Goal: Task Accomplishment & Management: Complete application form

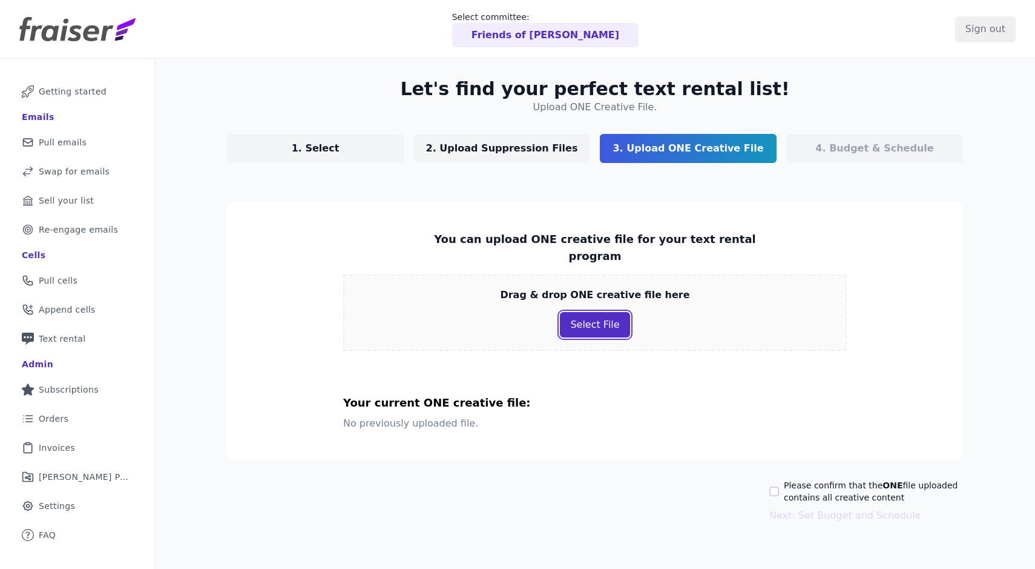
click at [606, 312] on button "Select File" at bounding box center [595, 324] width 70 height 25
click at [560, 226] on section "You can upload ONE creative file for your text rental program Drag & drop ONE c…" at bounding box center [595, 331] width 736 height 258
click at [329, 148] on p "1. Select" at bounding box center [316, 148] width 48 height 15
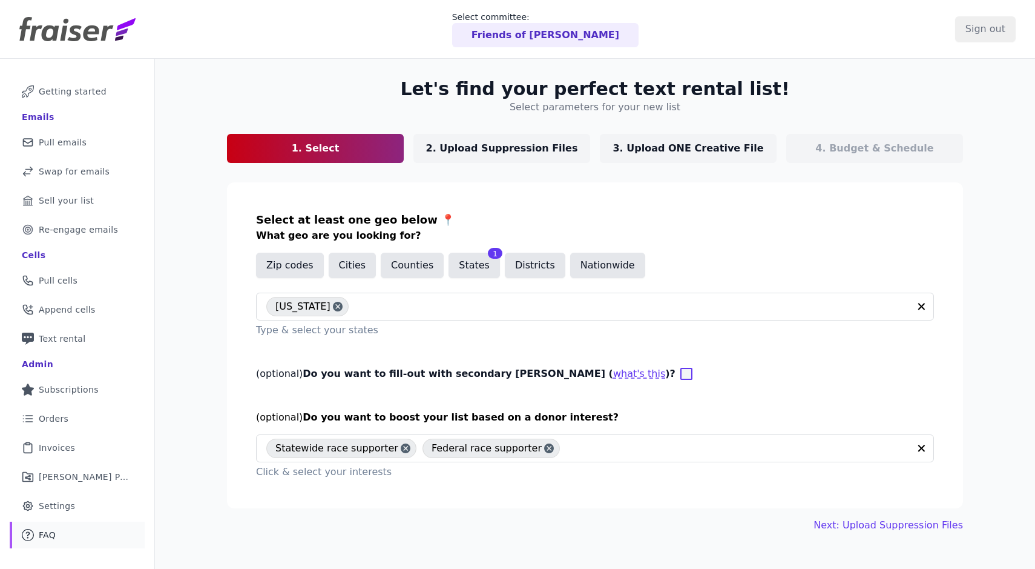
click at [65, 533] on link "Mail Icon Outline of a question FAQ" at bounding box center [77, 534] width 135 height 27
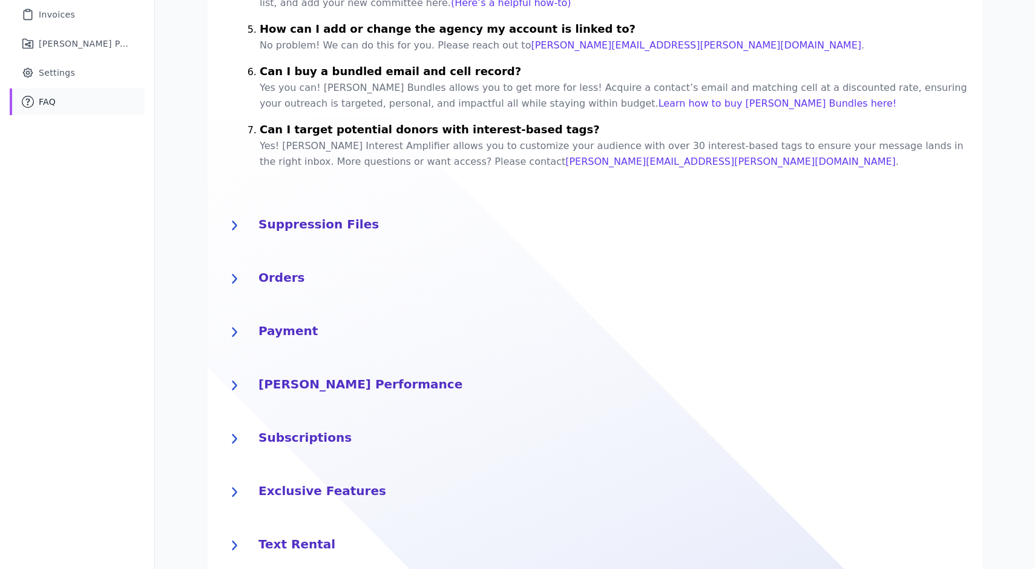
scroll to position [503, 0]
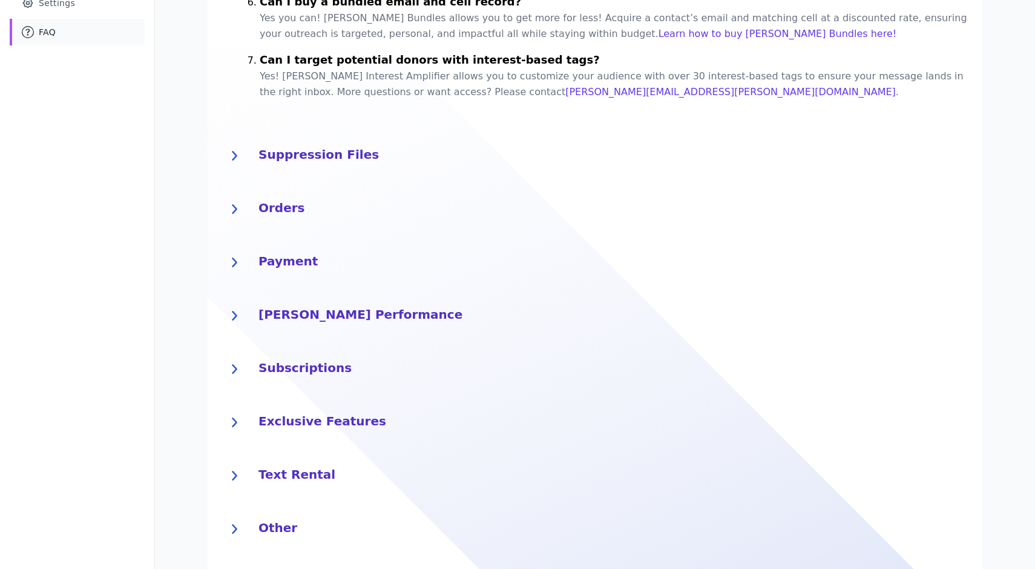
click at [295, 463] on h4 "Text Rental" at bounding box center [614, 472] width 710 height 19
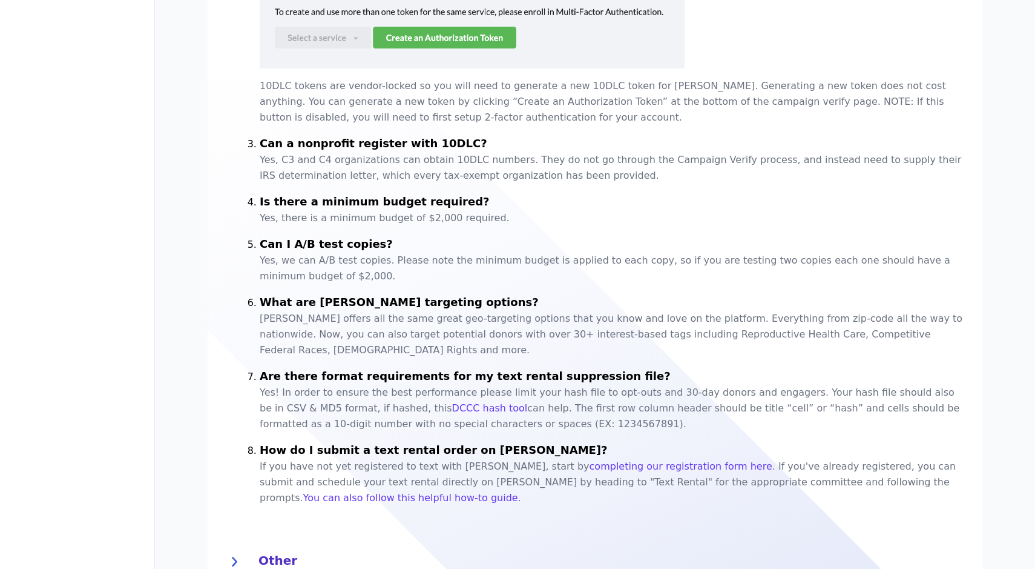
scroll to position [1135, 0]
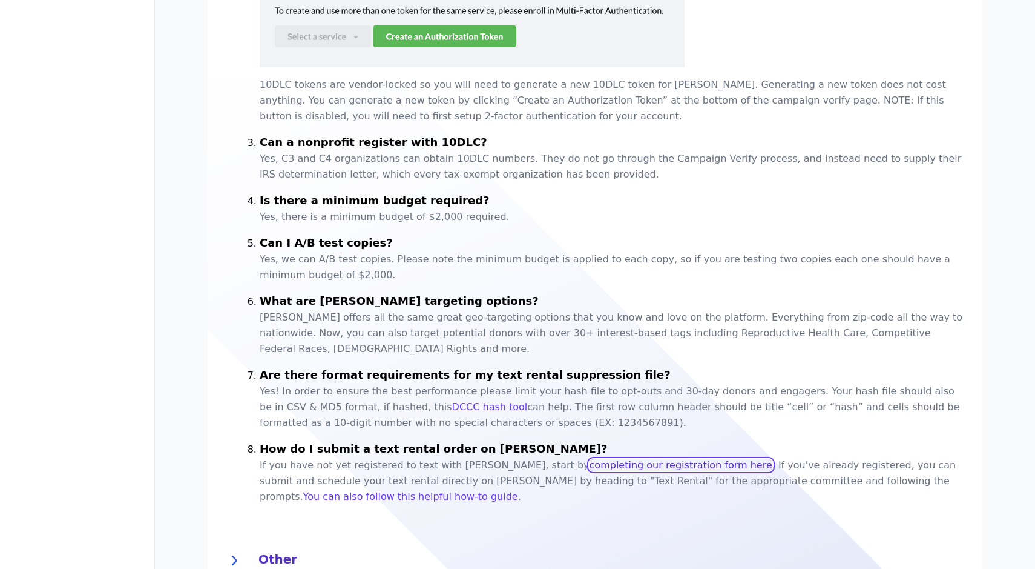
click at [590, 459] on link "completing our registration form here" at bounding box center [681, 465] width 183 height 12
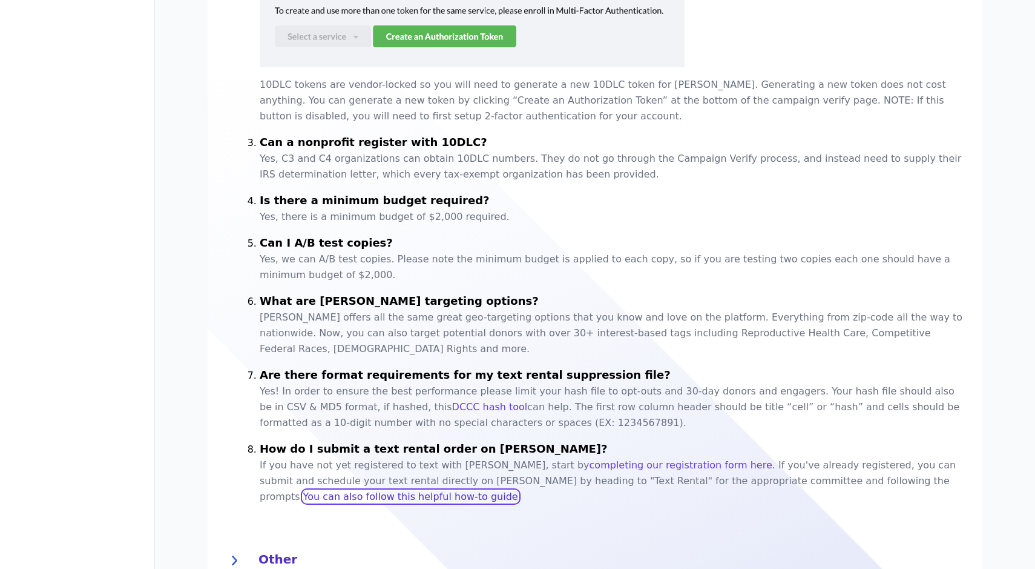
click at [518, 490] on link "You can also follow this helpful how-to guide" at bounding box center [410, 496] width 215 height 12
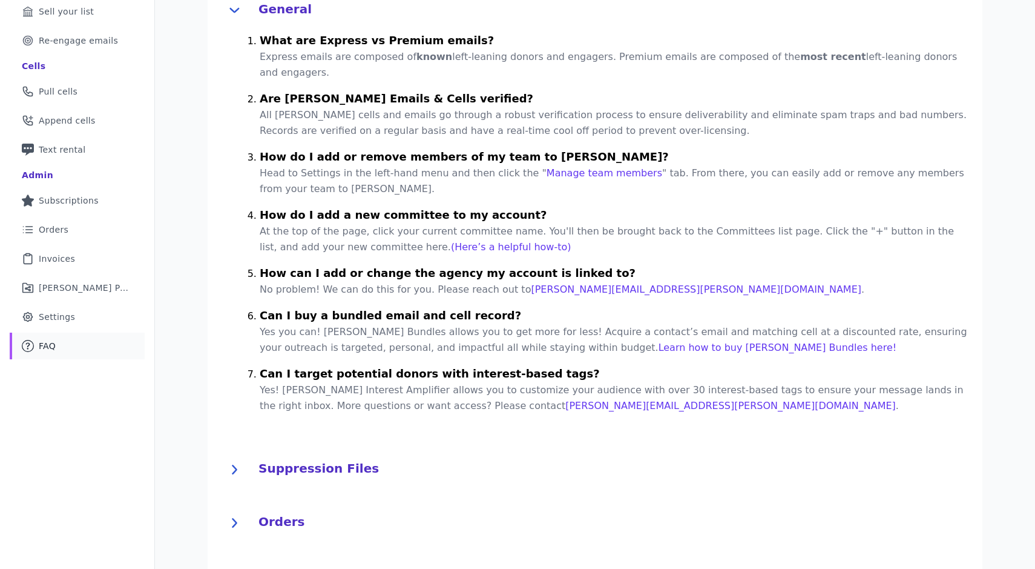
scroll to position [0, 0]
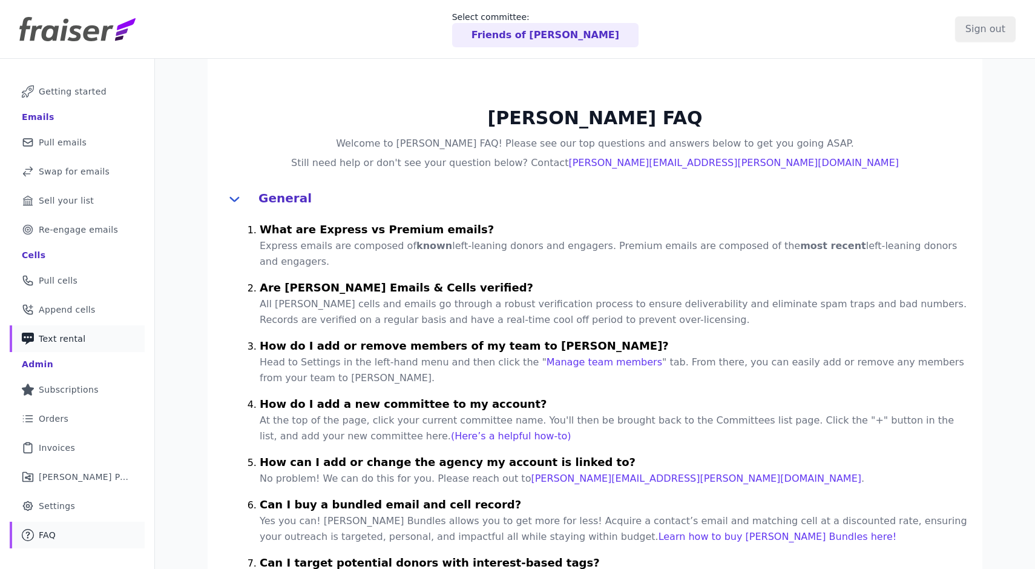
click at [58, 343] on span "Text rental" at bounding box center [62, 338] width 47 height 12
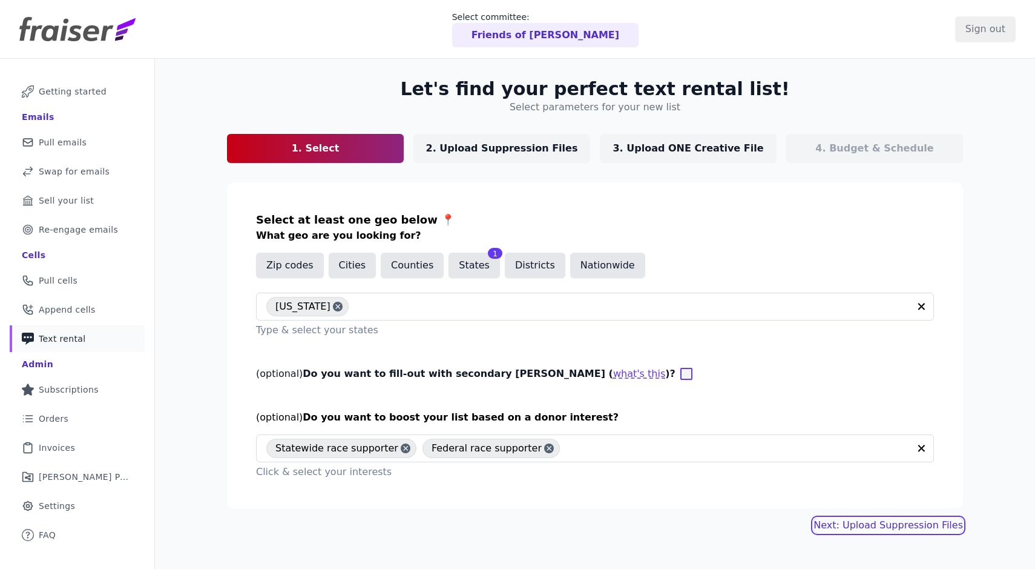
click at [926, 530] on link "Next: Upload Suppression Files" at bounding box center [889, 525] width 150 height 15
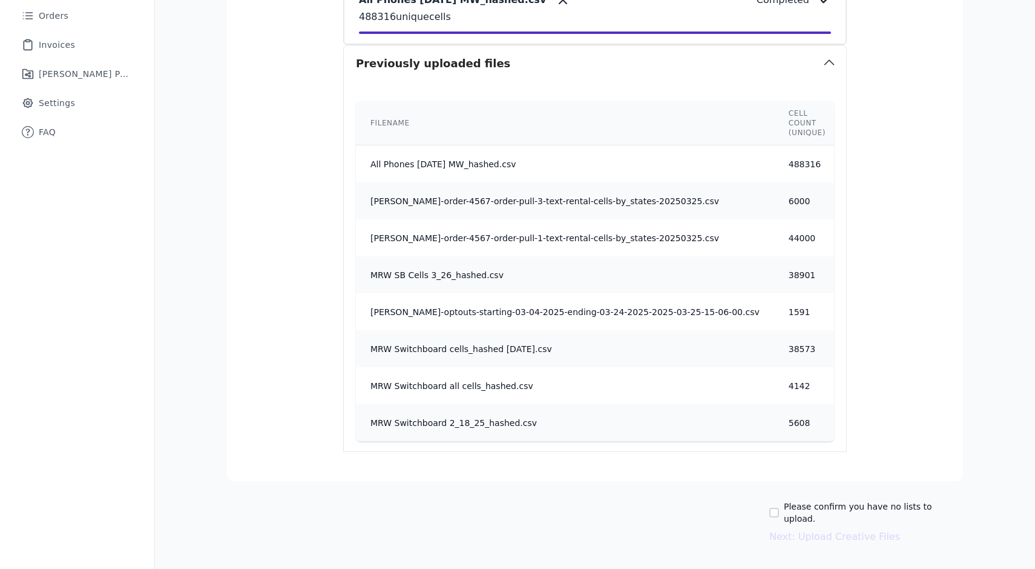
scroll to position [407, 0]
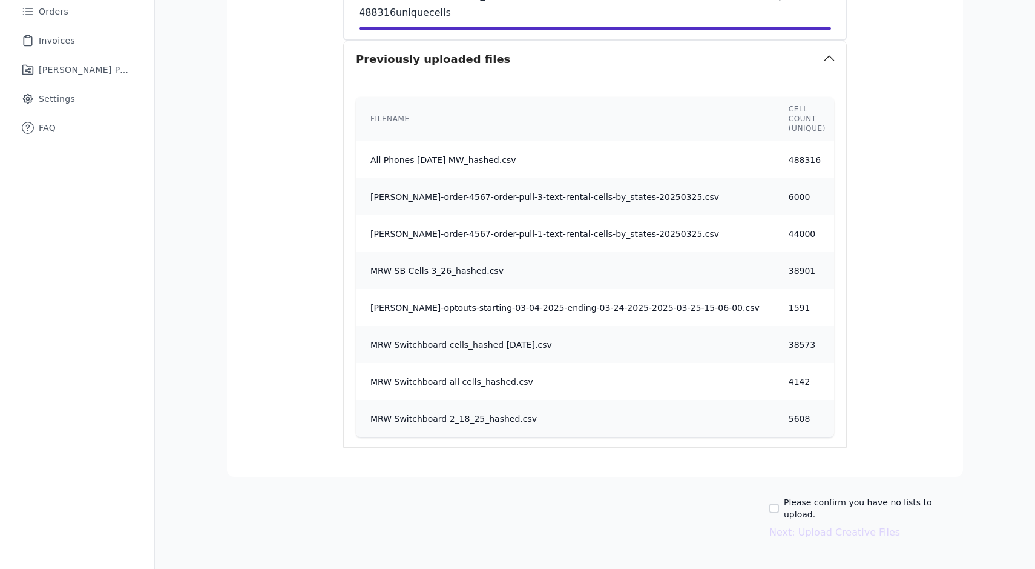
click at [876, 503] on label "Please confirm you have no lists to upload." at bounding box center [873, 508] width 179 height 24
click at [779, 503] on input "Please confirm you have no lists to upload." at bounding box center [775, 508] width 10 height 10
checkbox input "true"
click at [859, 525] on button "Next: Upload Creative Files" at bounding box center [835, 532] width 131 height 15
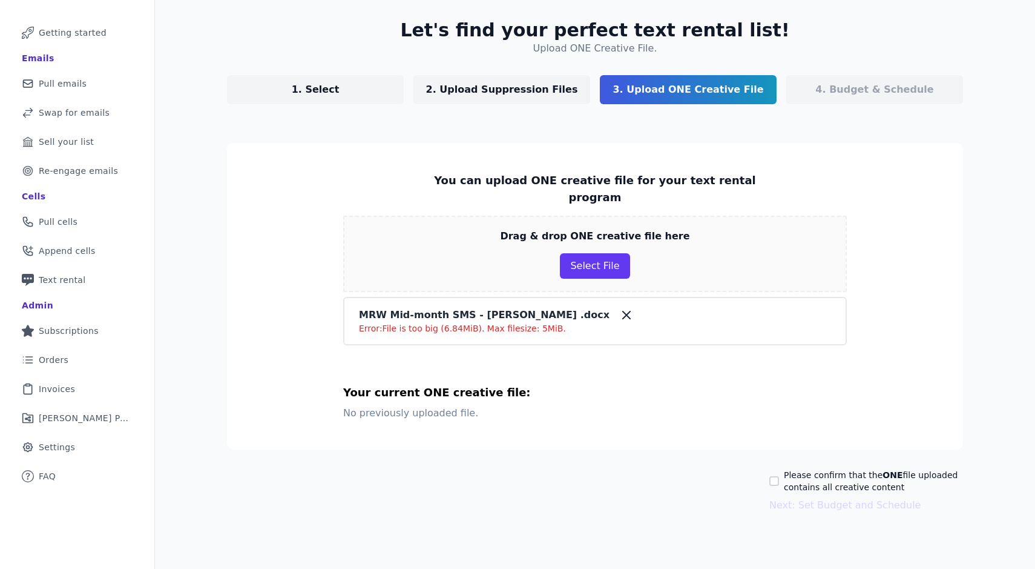
click at [619, 308] on icon at bounding box center [626, 315] width 15 height 15
click at [492, 308] on p "MRW Mid-month SMS - [PERSON_NAME] .pdf" at bounding box center [480, 315] width 243 height 15
click at [559, 308] on div "MRW Mid-month SMS - [PERSON_NAME] .pdf" at bounding box center [595, 315] width 472 height 15
click at [612, 308] on icon at bounding box center [619, 315] width 15 height 15
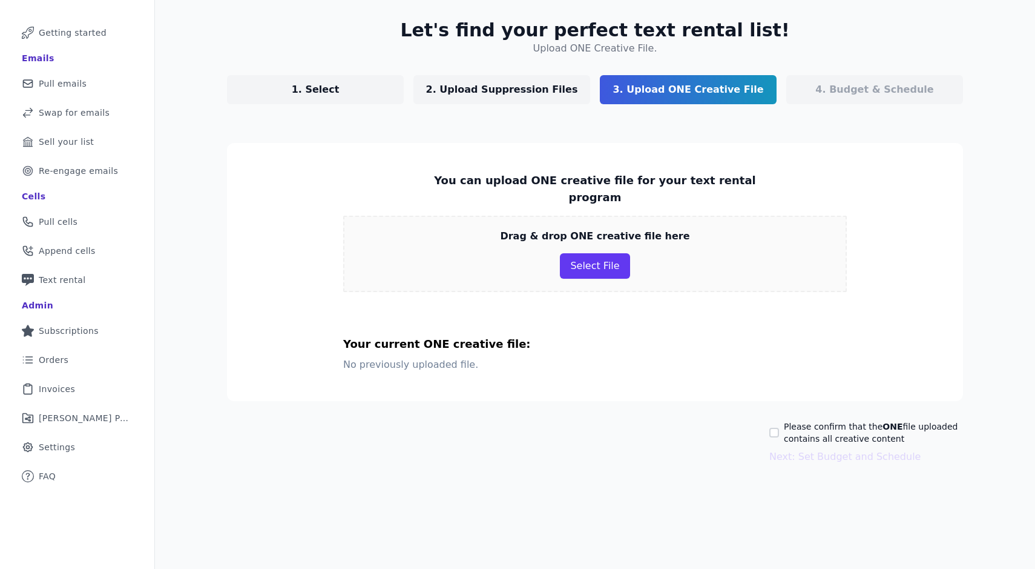
click at [577, 262] on div "Drag & drop ONE creative file here Select File" at bounding box center [595, 254] width 504 height 76
click at [581, 253] on button "Select File" at bounding box center [595, 265] width 70 height 25
click at [610, 253] on button "Select File" at bounding box center [595, 265] width 70 height 25
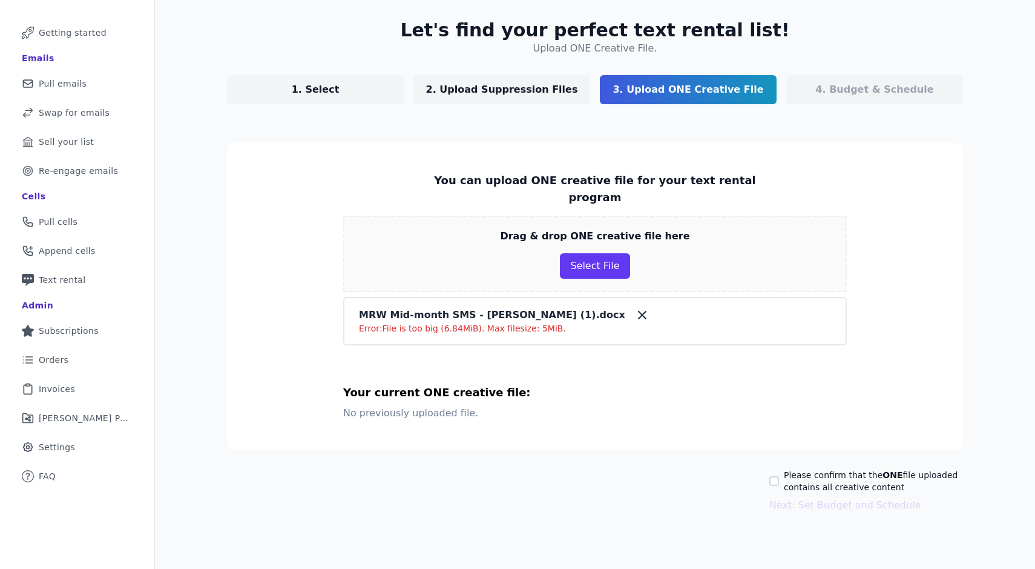
click at [793, 469] on label "Please confirm that the ONE file uploaded contains all creative content" at bounding box center [873, 481] width 179 height 24
click at [779, 476] on input "Please confirm that the ONE file uploaded contains all creative content" at bounding box center [775, 481] width 10 height 10
checkbox input "true"
click at [794, 498] on button "Next: Set Budget and Schedule" at bounding box center [845, 505] width 151 height 15
click at [546, 318] on div "MRW Mid-month SMS - [PERSON_NAME] (1).docx Error: File is too big (6.84MiB). Ma…" at bounding box center [595, 321] width 504 height 48
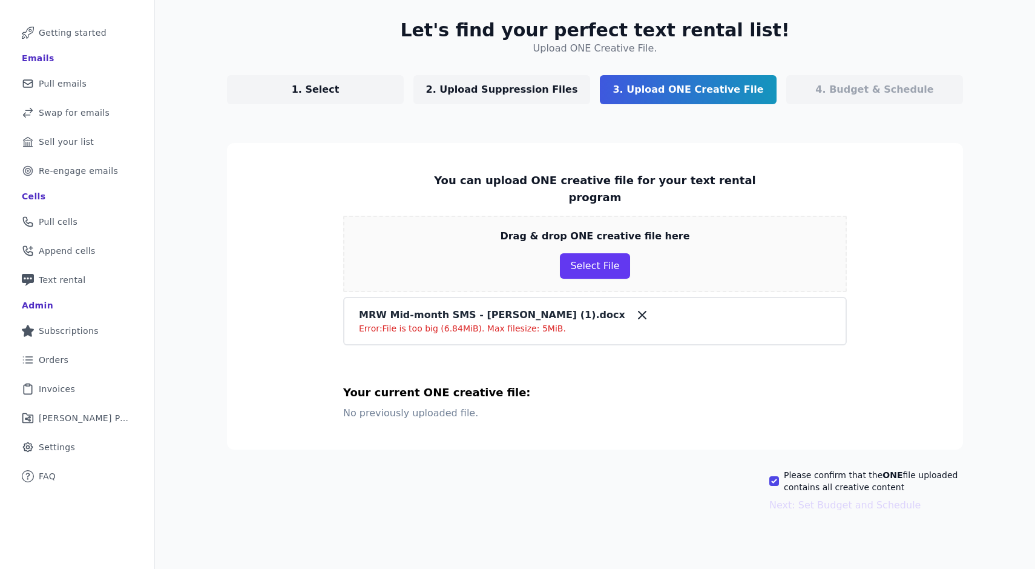
click at [534, 308] on p "MRW Mid-month SMS - [PERSON_NAME] (1).docx" at bounding box center [492, 315] width 266 height 15
click at [543, 322] on p "Error: File is too big (6.84MiB). Max filesize: 5MiB." at bounding box center [595, 328] width 472 height 12
click at [606, 257] on button "Select File" at bounding box center [595, 265] width 70 height 25
click at [635, 308] on icon at bounding box center [642, 315] width 15 height 15
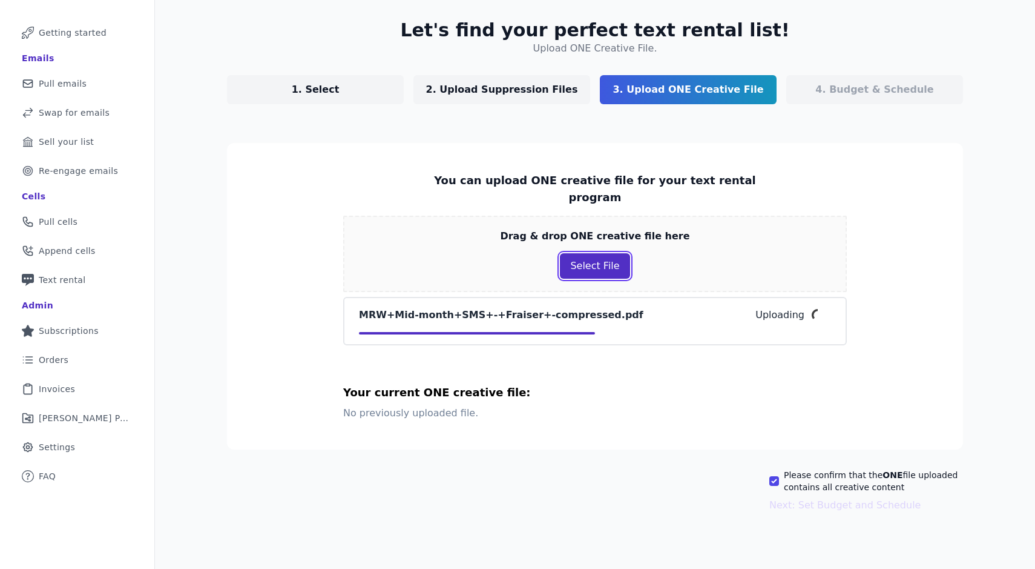
click at [625, 247] on div "Drag & drop ONE creative file here Select File" at bounding box center [595, 254] width 504 height 76
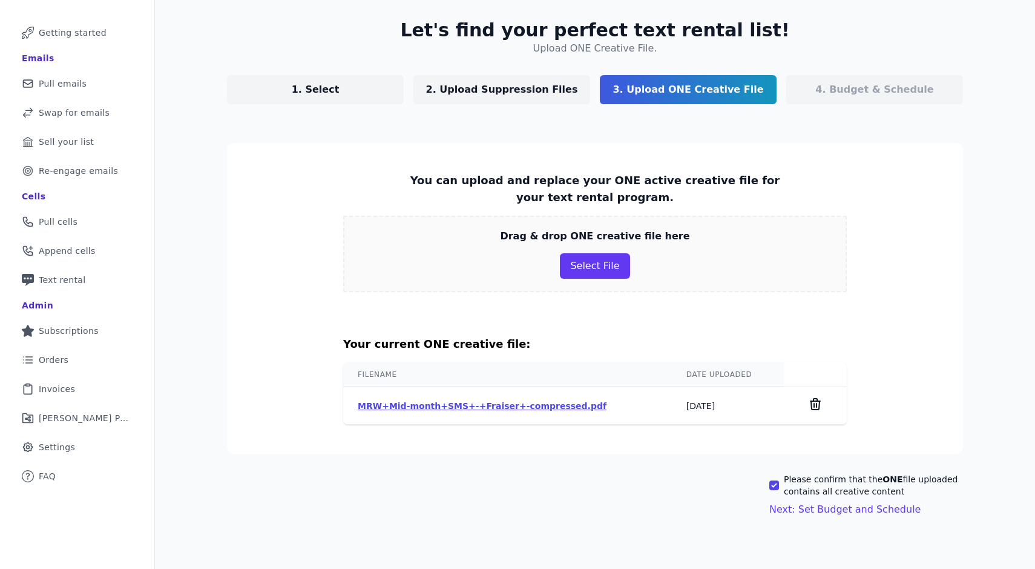
click at [491, 407] on link "MRW+Mid-month+SMS+-+Fraiser+-compressed.pdf" at bounding box center [482, 406] width 249 height 10
click at [0, 0] on div "Mail Icon Outline of a mail envelope Getting started Emails Mail Icon Outline o…" at bounding box center [517, 284] width 1035 height 569
click at [878, 512] on button "Next: Set Budget and Schedule" at bounding box center [845, 509] width 151 height 15
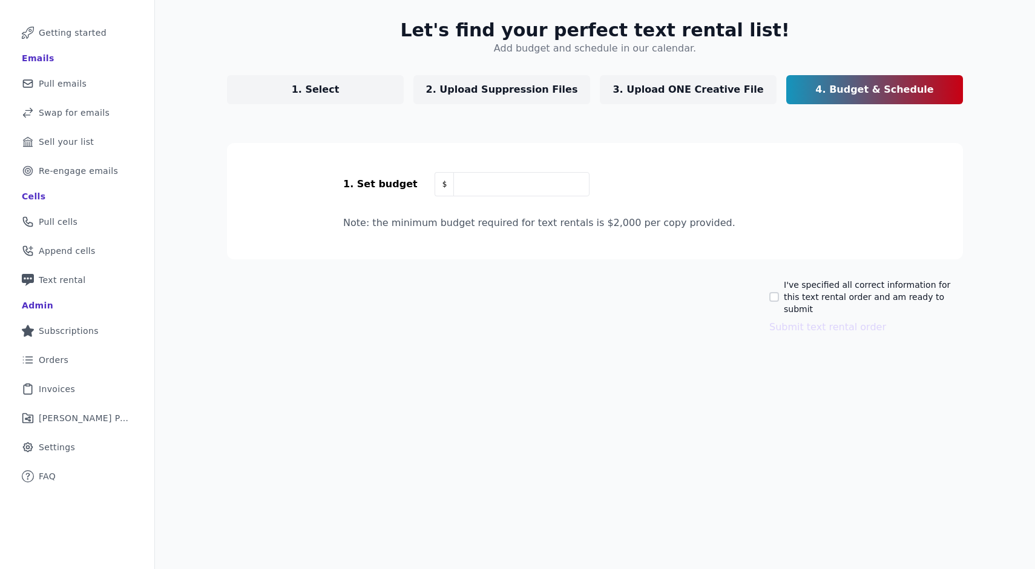
click at [498, 200] on section "1. Set budget $ Note: the minimum budget required for text rentals is $2,000 pe…" at bounding box center [595, 201] width 736 height 116
click at [498, 179] on input "text" at bounding box center [522, 184] width 136 height 24
type input "3,000"
click at [801, 292] on label "I've specified all correct information for this text rental order and am ready …" at bounding box center [873, 297] width 179 height 36
click at [779, 292] on input "I've specified all correct information for this text rental order and am ready …" at bounding box center [775, 297] width 10 height 10
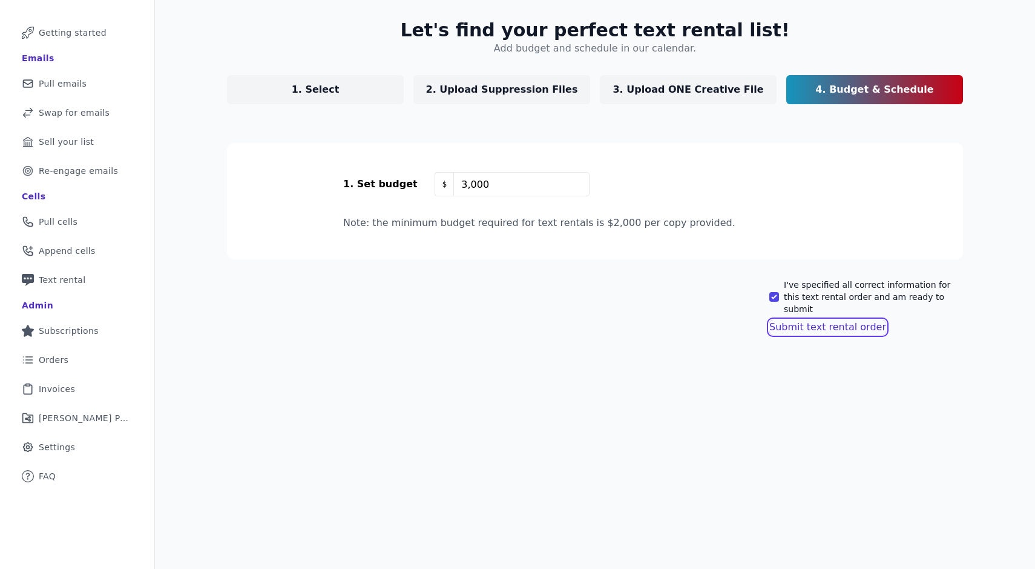
click at [812, 320] on button "Submit text rental order" at bounding box center [828, 327] width 117 height 15
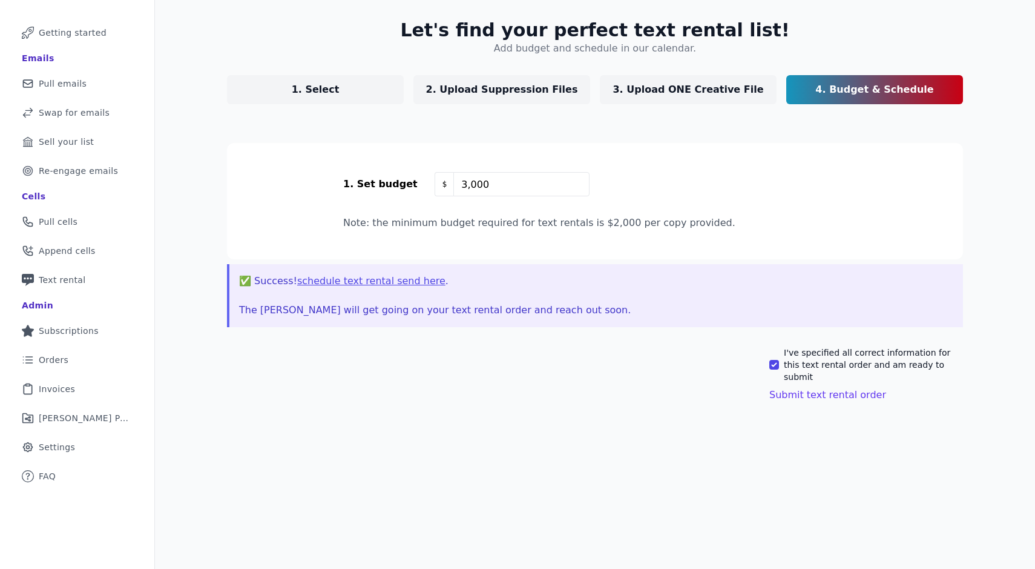
click at [411, 277] on button "schedule text rental send here" at bounding box center [371, 281] width 148 height 15
click at [826, 352] on label "I've specified all correct information for this text rental order and am ready …" at bounding box center [873, 364] width 179 height 36
click at [779, 360] on input "I've specified all correct information for this text rental order and am ready …" at bounding box center [775, 365] width 10 height 10
click at [788, 361] on label "I've specified all correct information for this text rental order and am ready …" at bounding box center [873, 364] width 179 height 36
click at [779, 361] on input "I've specified all correct information for this text rental order and am ready …" at bounding box center [775, 365] width 10 height 10
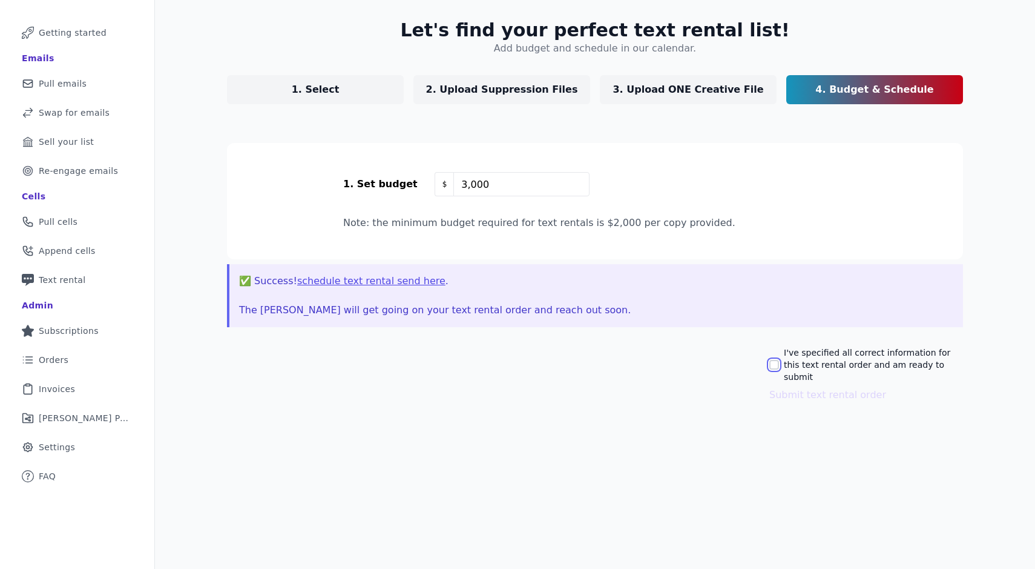
checkbox input "true"
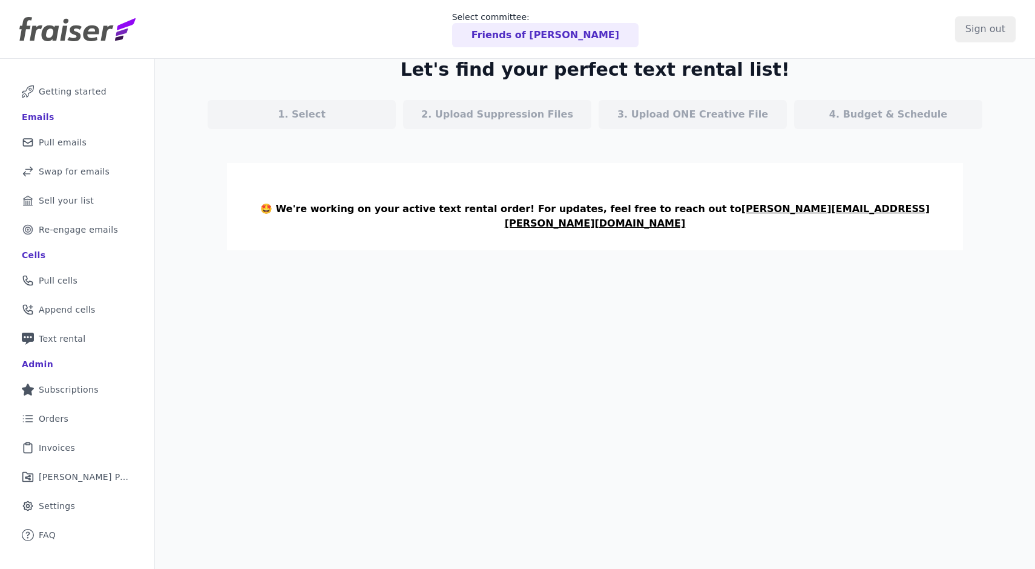
click at [77, 323] on ul "Mail Icon Outline of a mail envelope Getting started Emails Mail Icon Outline o…" at bounding box center [77, 313] width 135 height 470
click at [75, 338] on span "Text rental" at bounding box center [62, 338] width 47 height 12
